Goal: Task Accomplishment & Management: Use online tool/utility

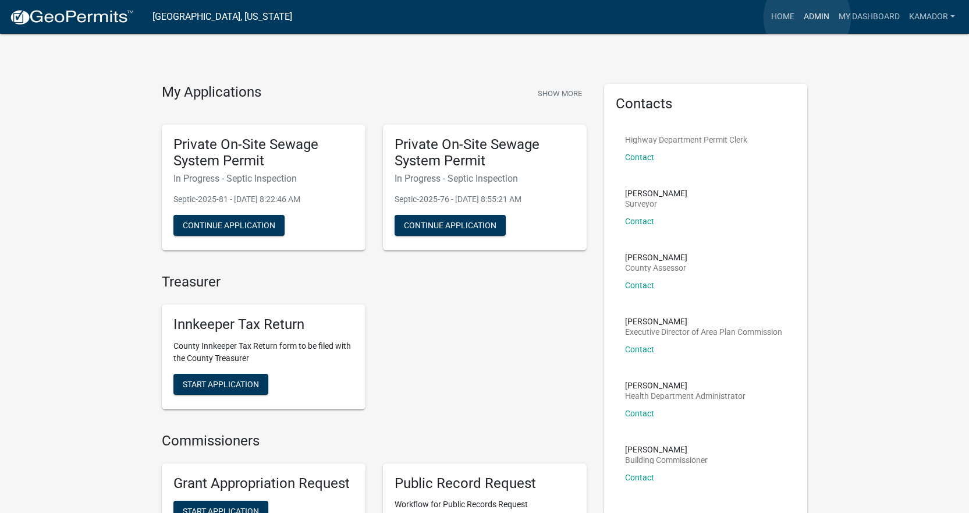
click at [807, 17] on link "Admin" at bounding box center [816, 17] width 35 height 22
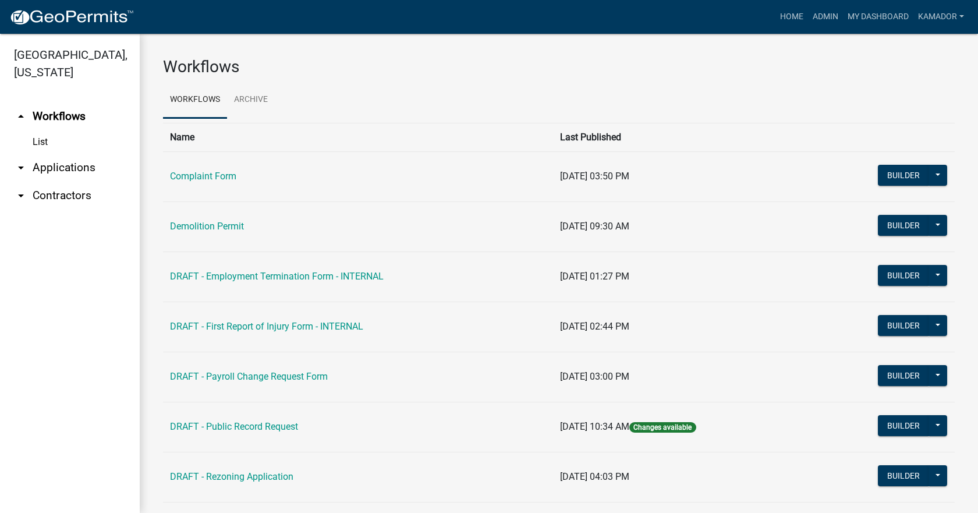
click at [68, 165] on link "arrow_drop_down Applications" at bounding box center [70, 168] width 140 height 28
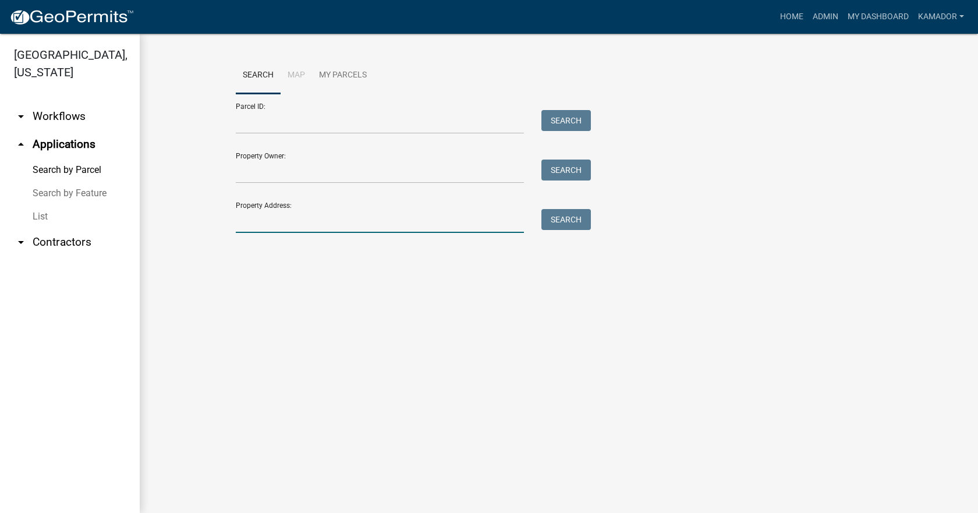
click at [275, 218] on input "Property Address:" at bounding box center [380, 221] width 288 height 24
type input "544 an"
click at [566, 211] on button "Search" at bounding box center [565, 219] width 49 height 21
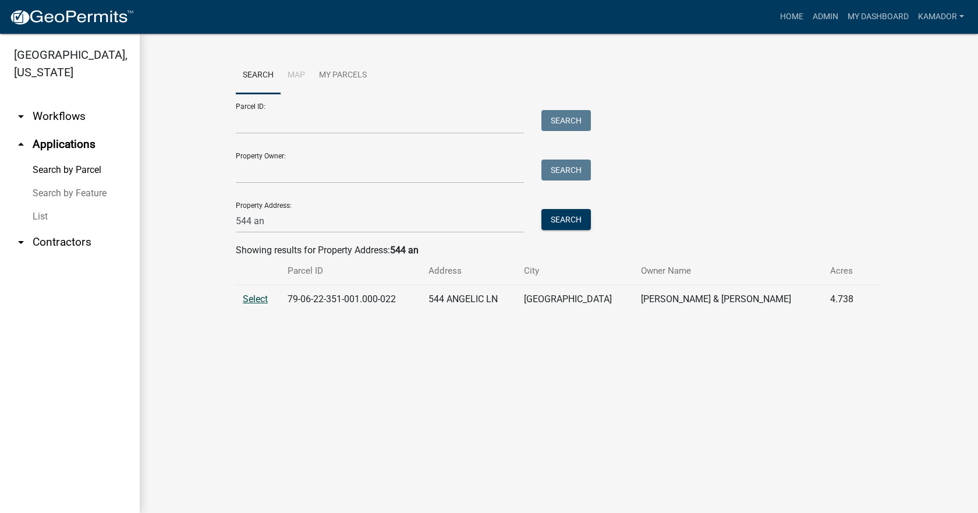
click at [255, 299] on span "Select" at bounding box center [255, 298] width 25 height 11
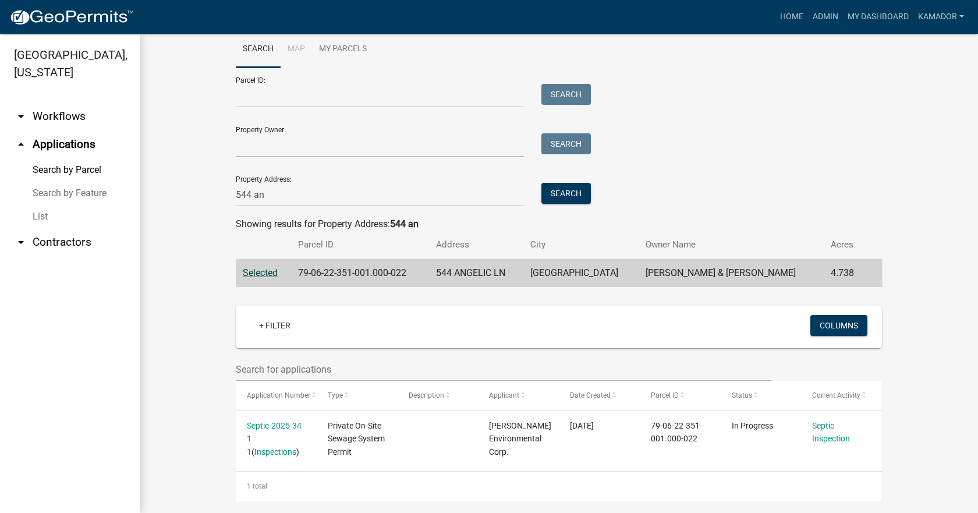
scroll to position [37, 0]
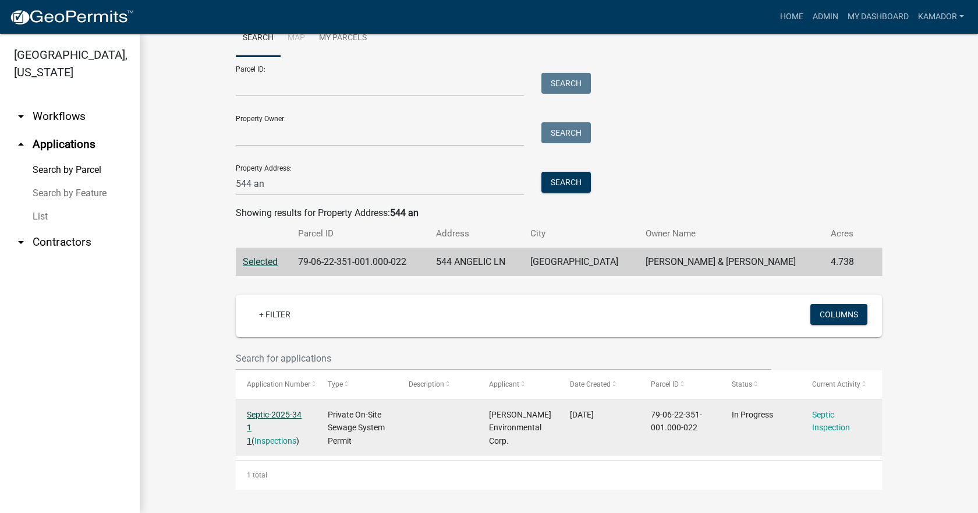
click at [279, 411] on link "Septic-2025-34 1 1" at bounding box center [274, 428] width 55 height 36
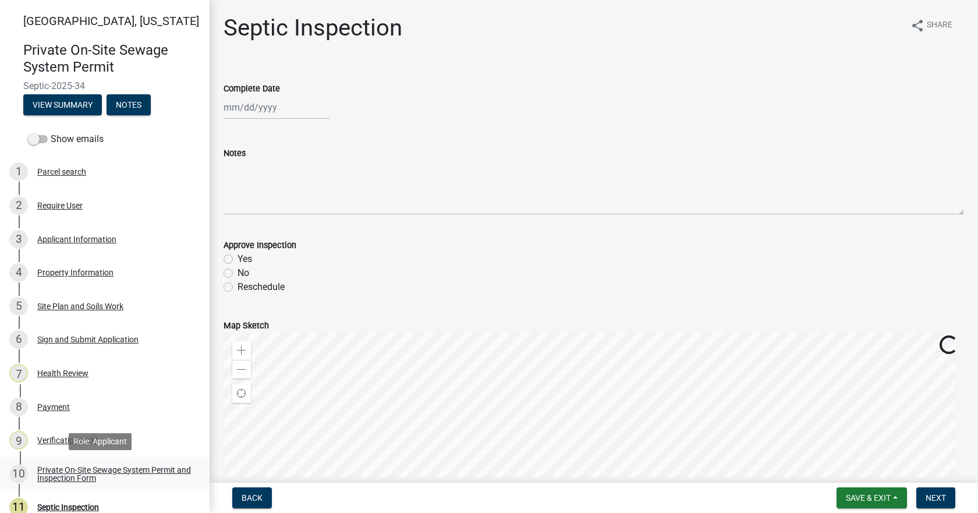
click at [79, 469] on div "Private On-Site Sewage System Permit and Inspection Form" at bounding box center [114, 474] width 154 height 16
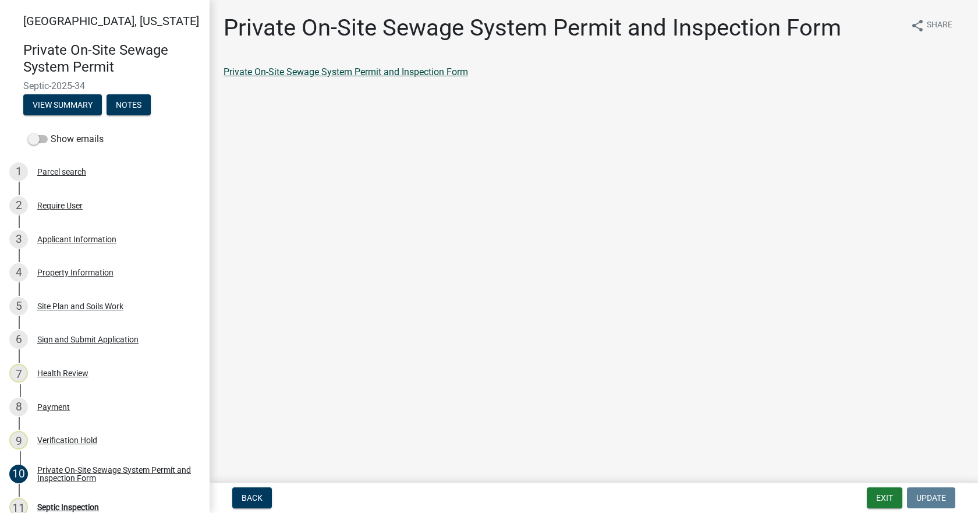
click at [338, 70] on link "Private On-Site Sewage System Permit and Inspection Form" at bounding box center [345, 71] width 244 height 11
